Goal: Use online tool/utility: Utilize a website feature to perform a specific function

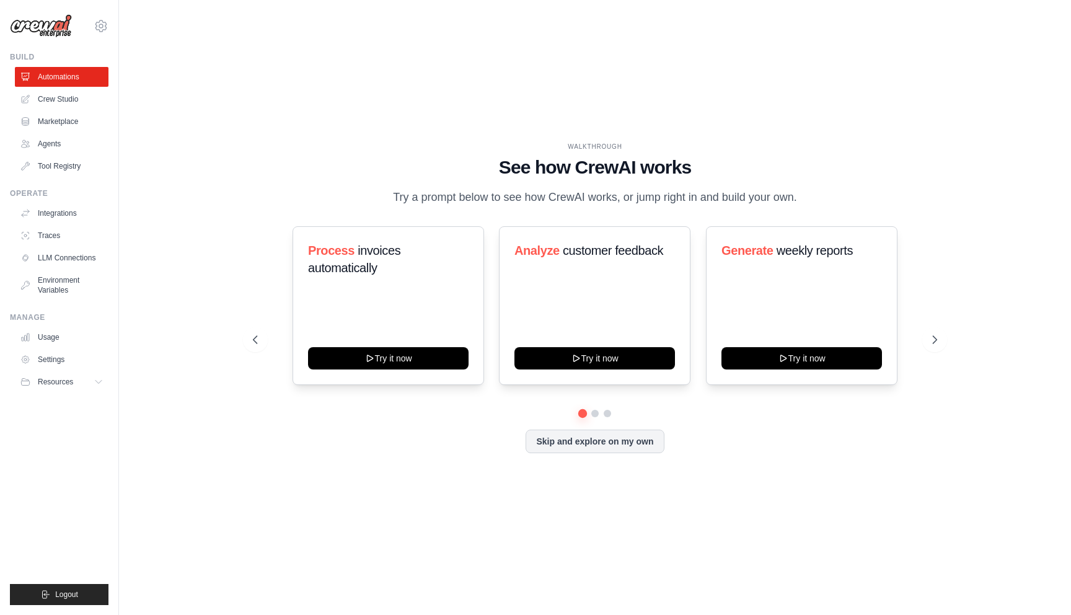
drag, startPoint x: 636, startPoint y: 182, endPoint x: 620, endPoint y: 201, distance: 25.5
click at [618, 201] on p "Try a prompt below to see how CrewAI works, or jump right in and build your own." at bounding box center [595, 197] width 416 height 18
click at [620, 201] on p "Try a prompt below to see how CrewAI works, or jump right in and build your own." at bounding box center [595, 197] width 416 height 18
drag, startPoint x: 390, startPoint y: 188, endPoint x: 662, endPoint y: 199, distance: 272.3
click at [662, 199] on p "Try a prompt below to see how CrewAI works, or jump right in and build your own." at bounding box center [595, 197] width 416 height 18
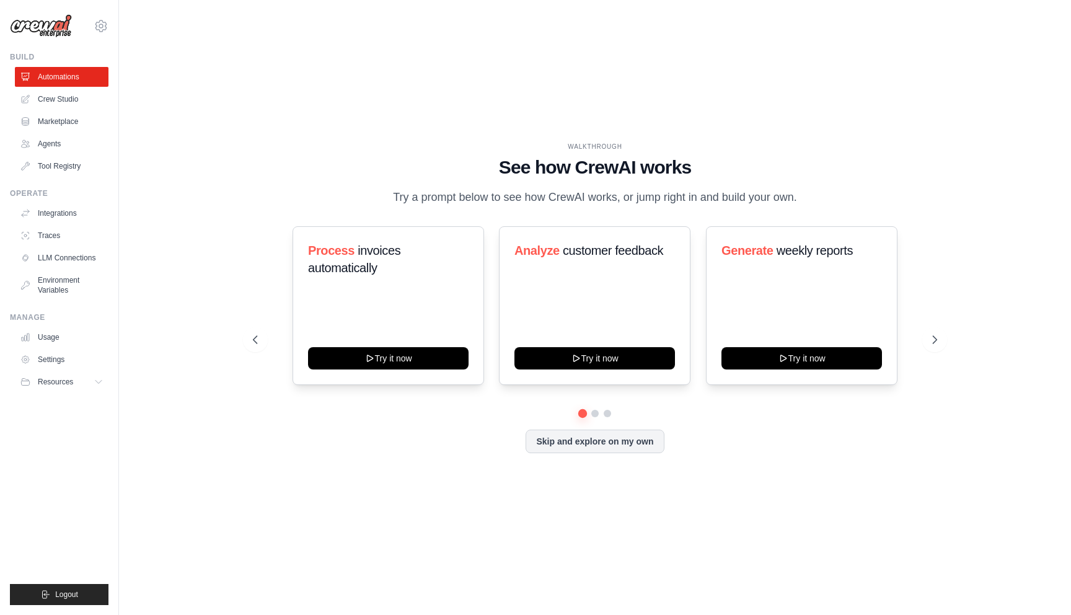
click at [662, 199] on p "Try a prompt below to see how CrewAI works, or jump right in and build your own." at bounding box center [595, 197] width 416 height 18
click at [49, 98] on link "Crew Studio" at bounding box center [63, 99] width 94 height 20
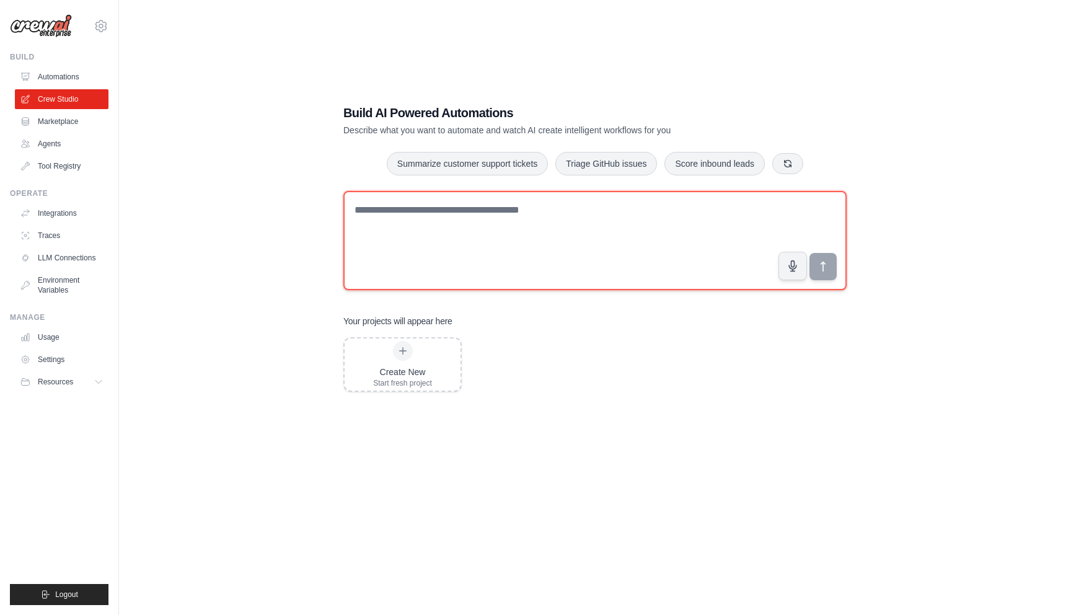
click at [408, 223] on textarea at bounding box center [594, 240] width 503 height 99
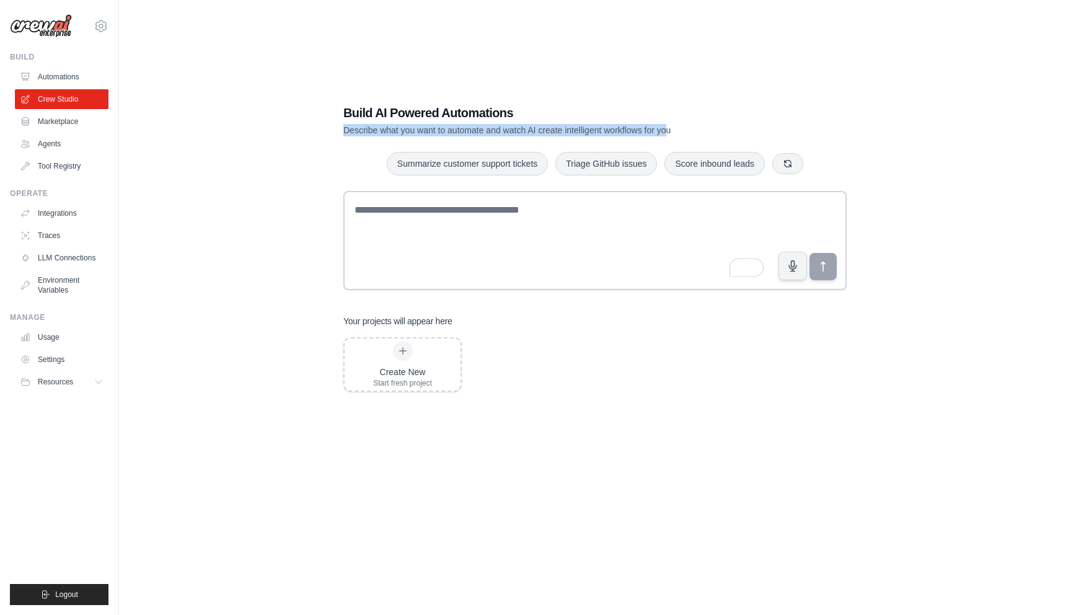
drag, startPoint x: 345, startPoint y: 133, endPoint x: 693, endPoint y: 130, distance: 348.9
click at [693, 130] on p "Describe what you want to automate and watch AI create intelligent workflows fo…" at bounding box center [551, 130] width 416 height 12
drag, startPoint x: 693, startPoint y: 130, endPoint x: 705, endPoint y: 134, distance: 12.5
click at [693, 130] on p "Describe what you want to automate and watch AI create intelligent workflows fo…" at bounding box center [551, 130] width 416 height 12
